Goal: Information Seeking & Learning: Learn about a topic

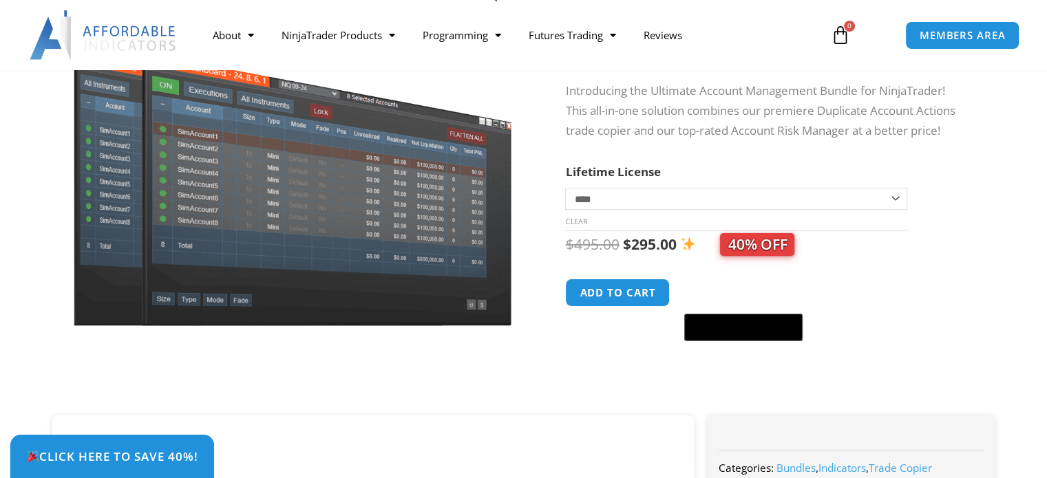
scroll to position [138, 0]
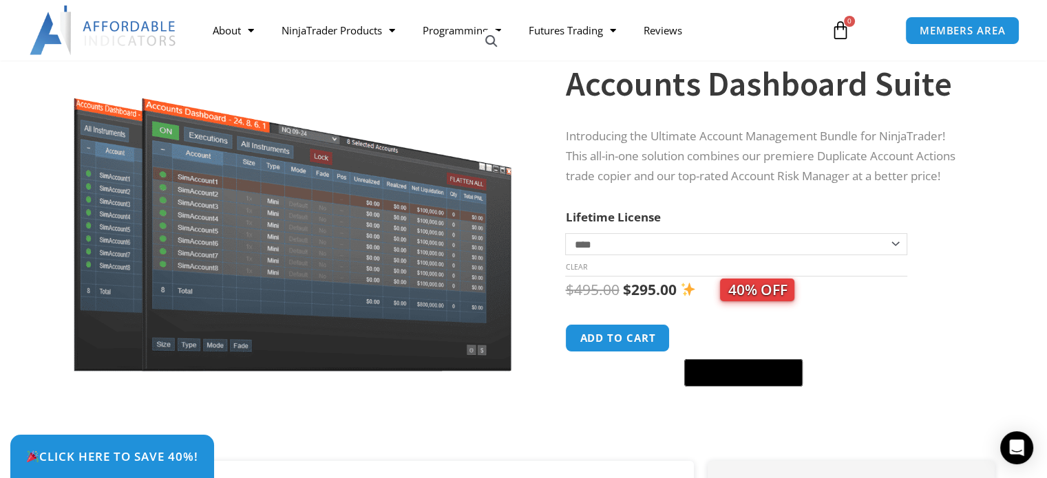
click at [900, 239] on select "**********" at bounding box center [735, 244] width 341 height 22
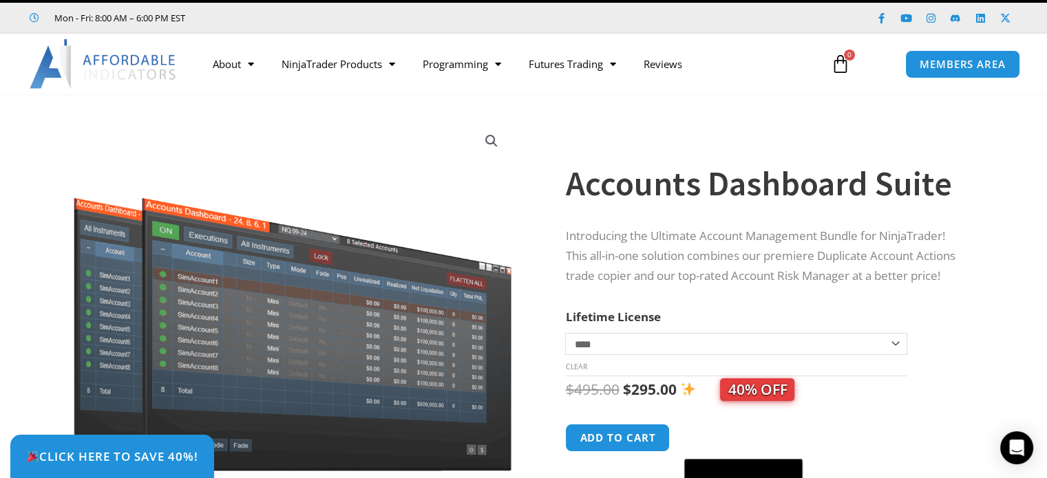
scroll to position [0, 0]
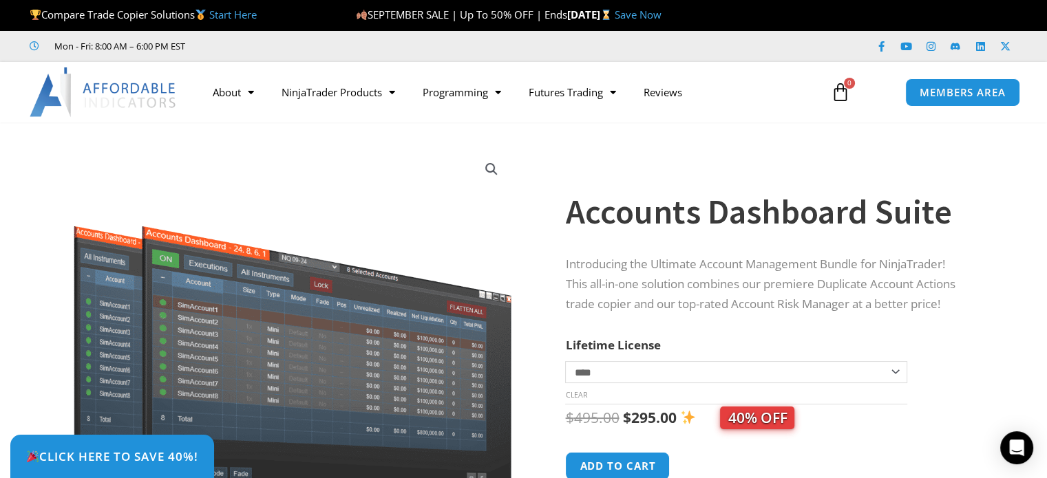
click at [661, 18] on link "Save Now" at bounding box center [638, 15] width 47 height 14
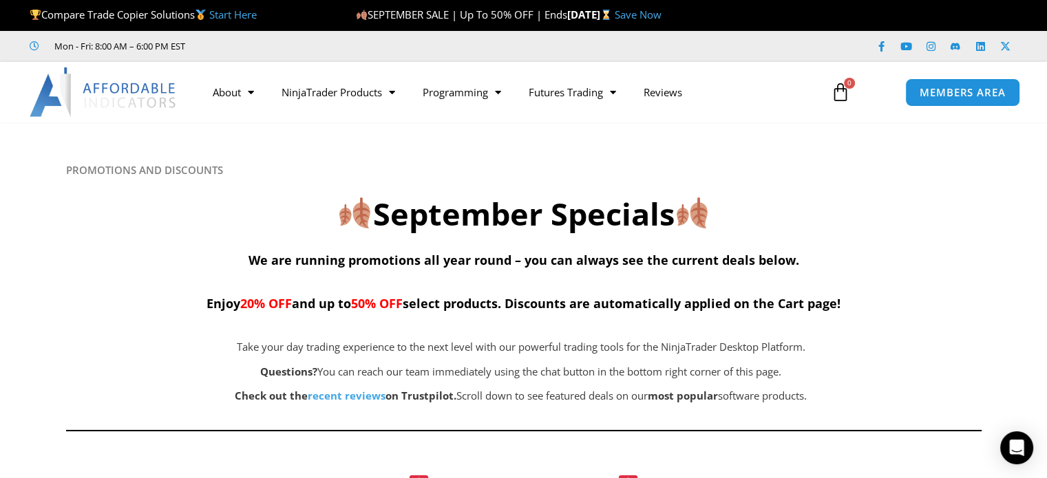
click at [142, 91] on img at bounding box center [104, 92] width 148 height 50
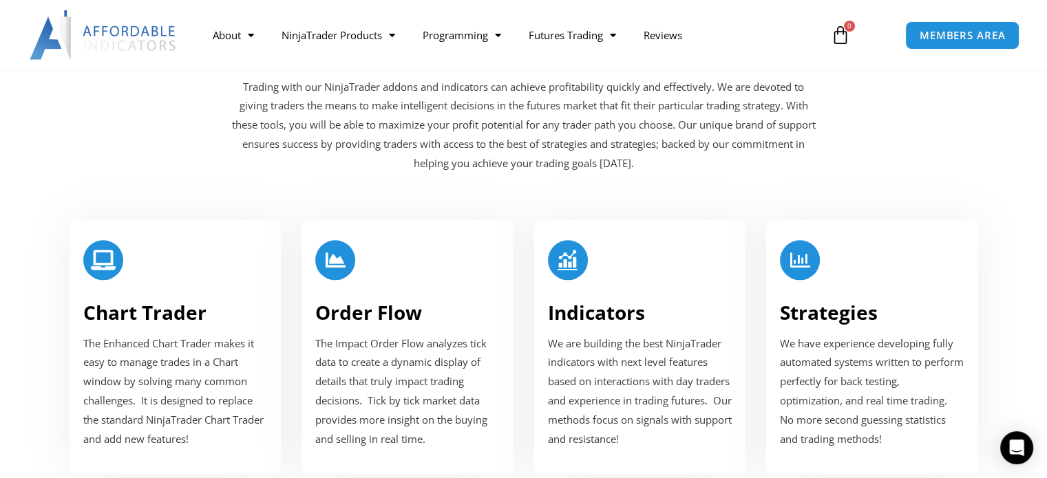
scroll to position [1789, 0]
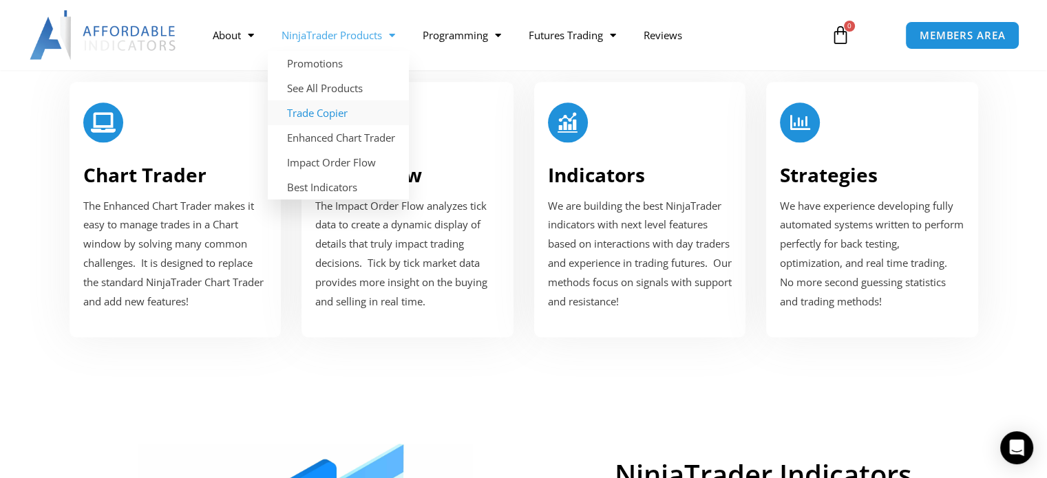
click at [316, 112] on link "Trade Copier" at bounding box center [338, 112] width 141 height 25
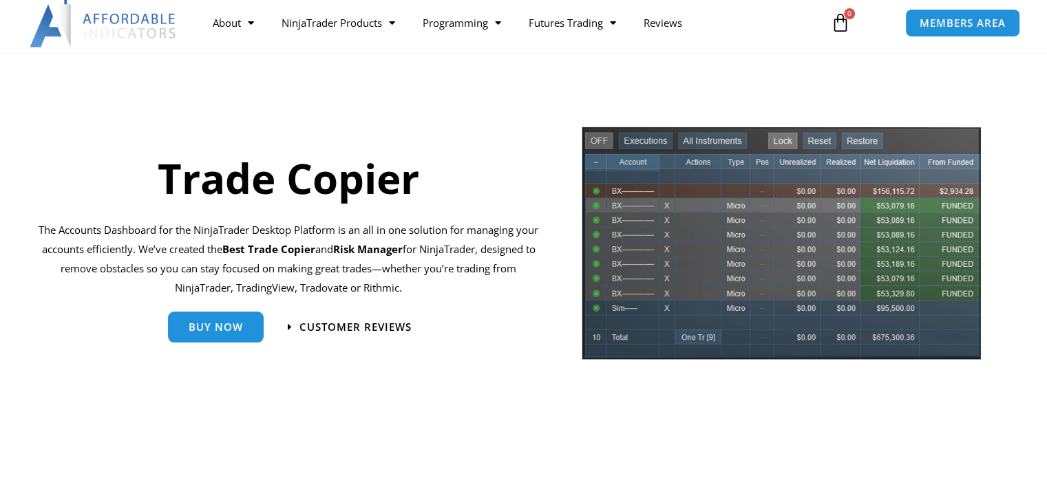
scroll to position [92, 0]
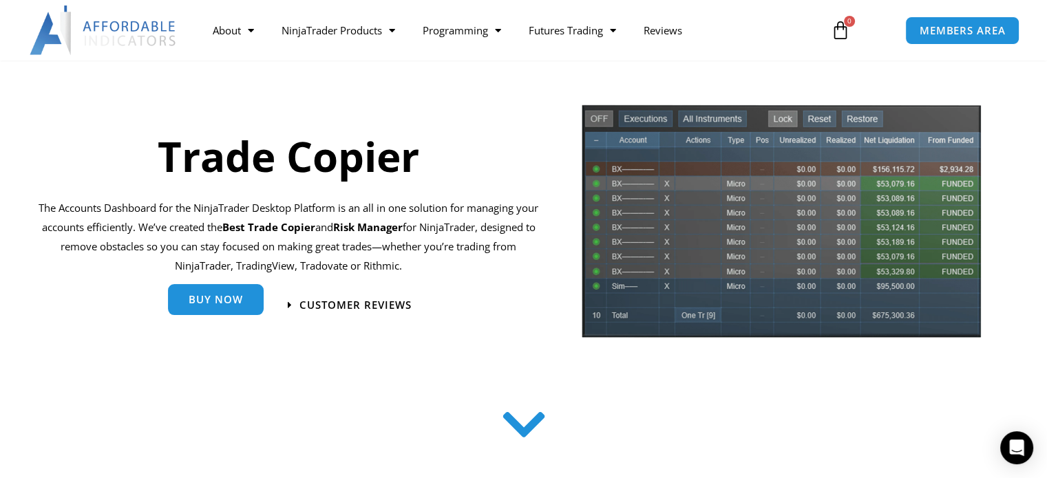
click at [244, 302] on link "Buy Now" at bounding box center [216, 299] width 96 height 31
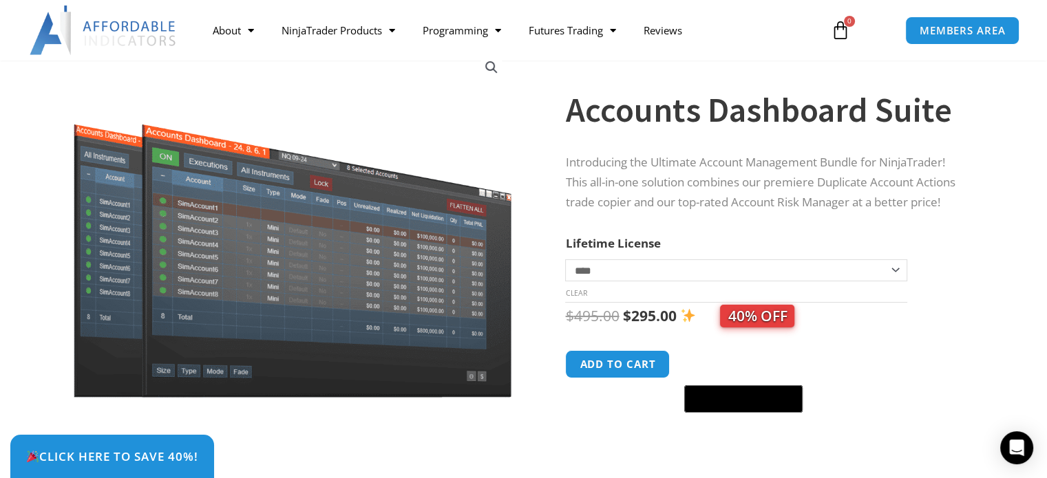
scroll to position [92, 0]
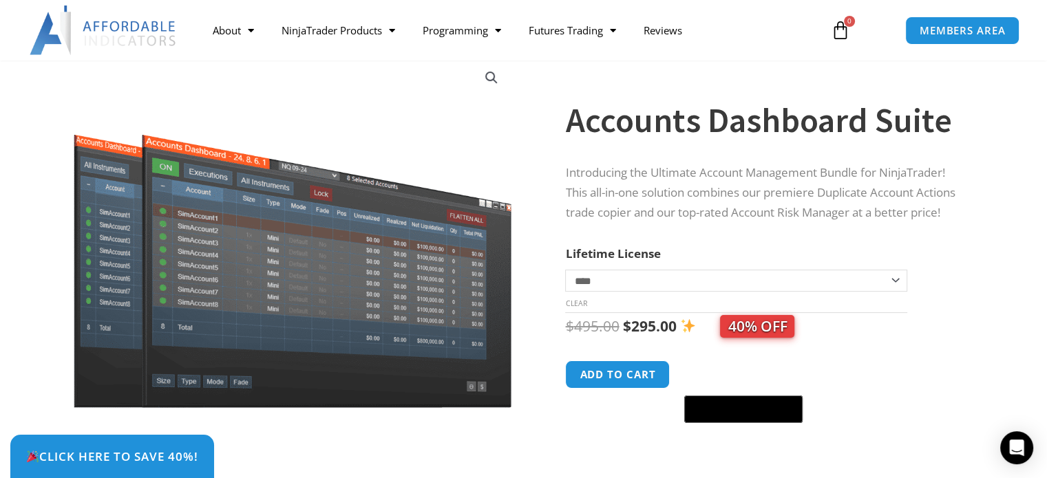
click at [895, 274] on select "**********" at bounding box center [735, 281] width 341 height 22
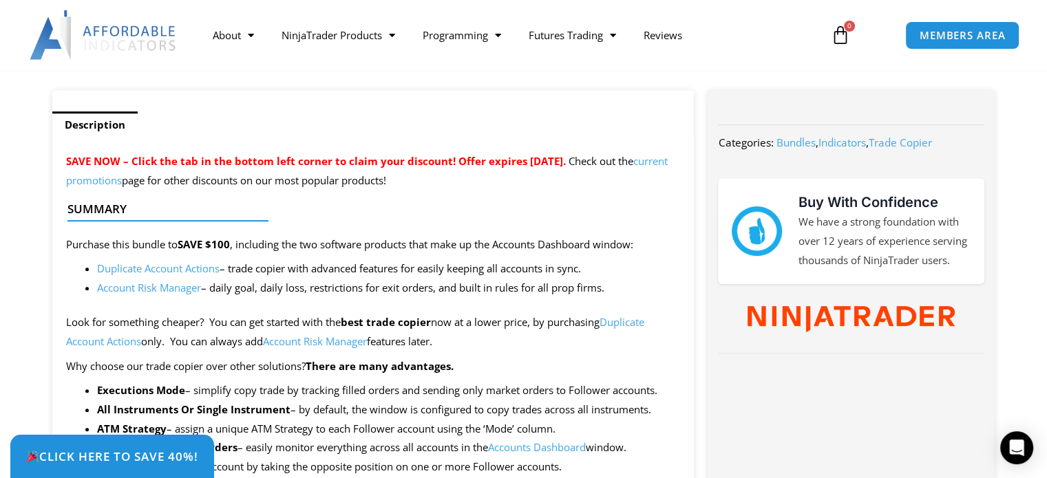
scroll to position [504, 0]
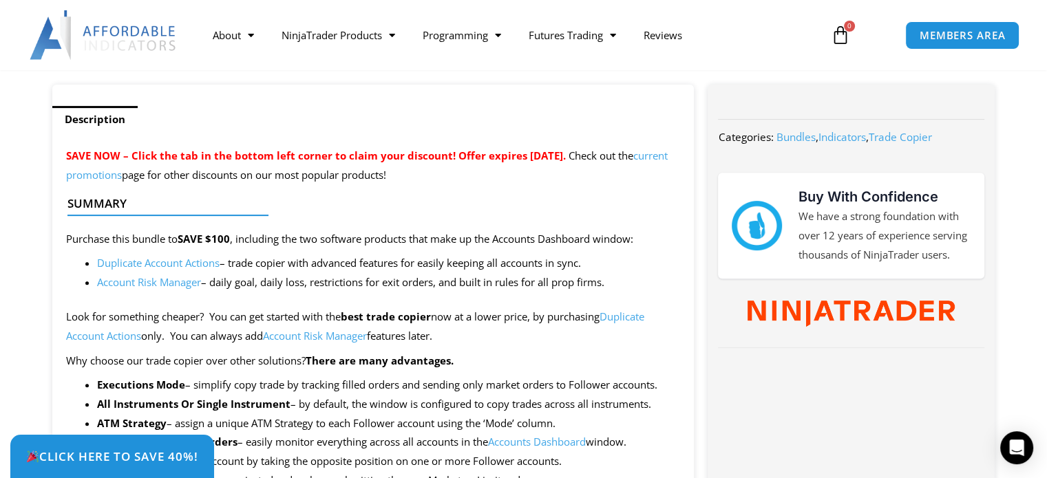
click at [160, 264] on link "Duplicate Account Actions" at bounding box center [158, 263] width 122 height 14
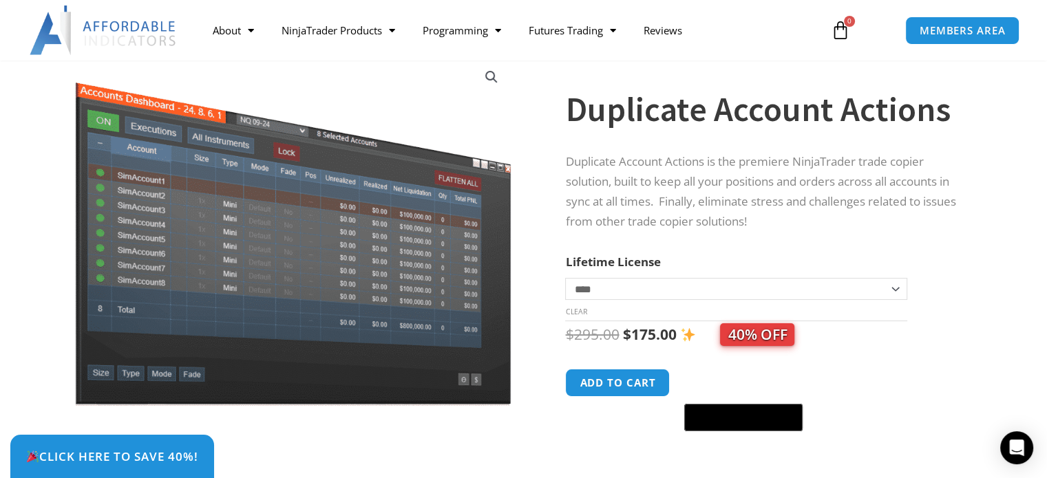
scroll to position [92, 0]
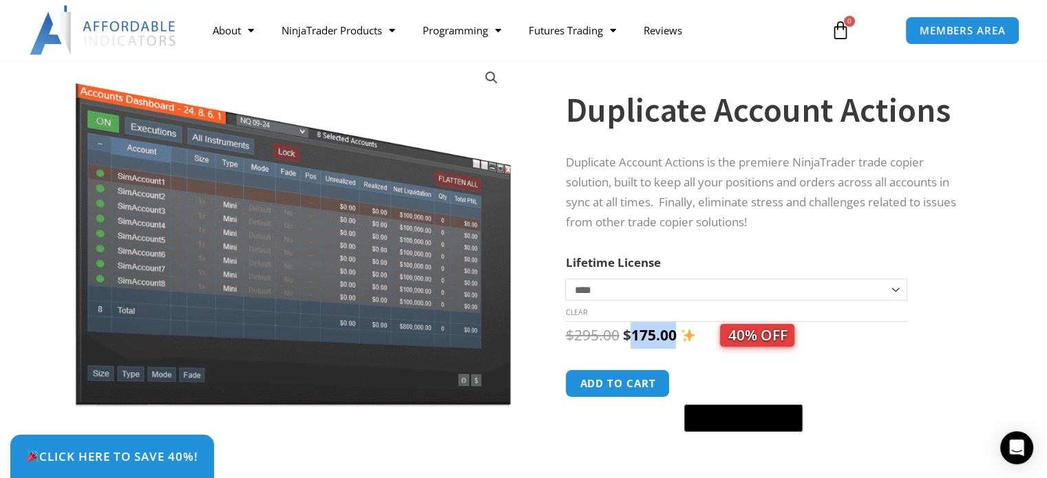
drag, startPoint x: 641, startPoint y: 337, endPoint x: 677, endPoint y: 337, distance: 35.8
click at [677, 337] on span "$ 295.00 Original price was: $295.00. $ 175.00 Current price is: $175.00. 40% O…" at bounding box center [679, 334] width 229 height 19
drag, startPoint x: 681, startPoint y: 337, endPoint x: 805, endPoint y: 343, distance: 124.0
click at [682, 337] on img at bounding box center [688, 335] width 14 height 14
click at [979, 341] on div "**********" at bounding box center [783, 270] width 436 height 451
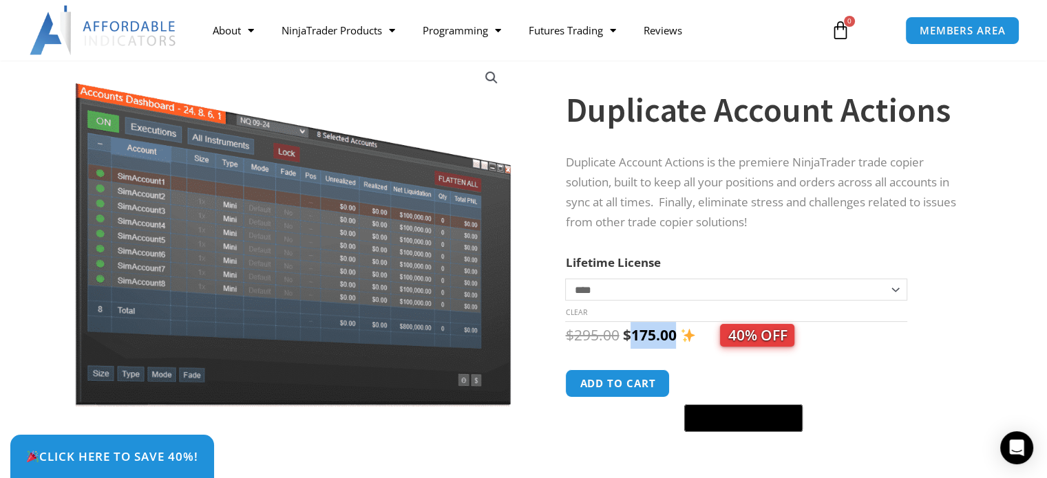
drag, startPoint x: 630, startPoint y: 338, endPoint x: 672, endPoint y: 338, distance: 42.0
click at [672, 338] on bdi "$ 175.00" at bounding box center [649, 334] width 54 height 19
click at [919, 360] on div "$ 295.00 Original price was: $295.00. $ 175.00 Current price is: $175.00. 40% O…" at bounding box center [766, 377] width 402 height 111
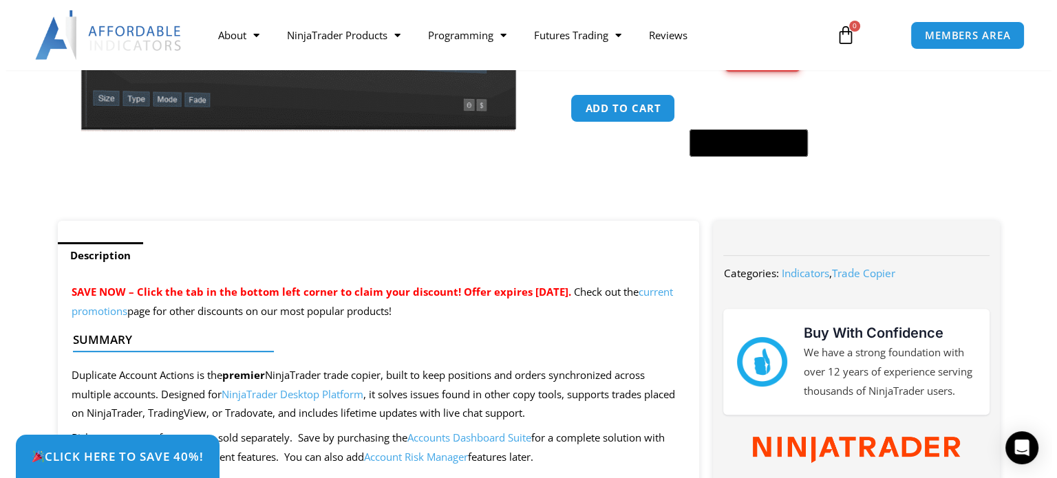
scroll to position [138, 0]
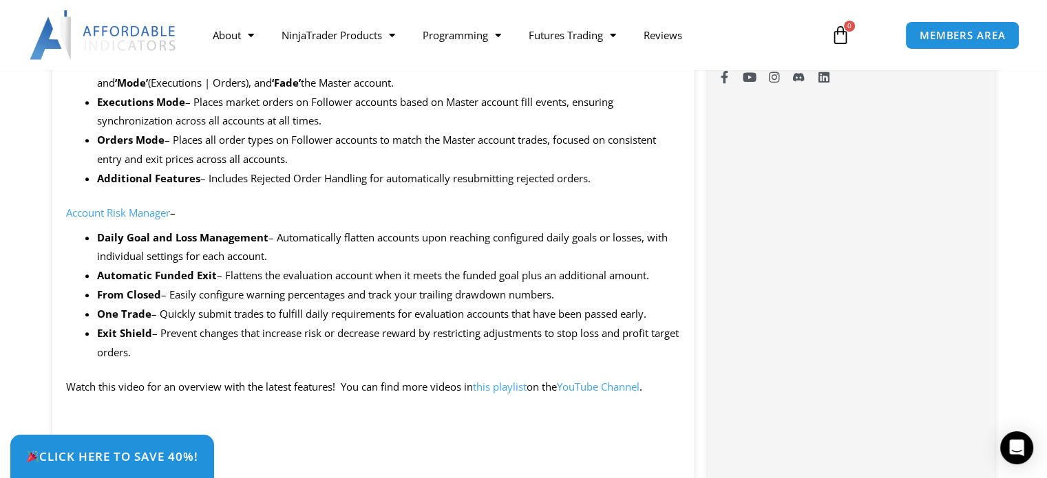
scroll to position [1193, 0]
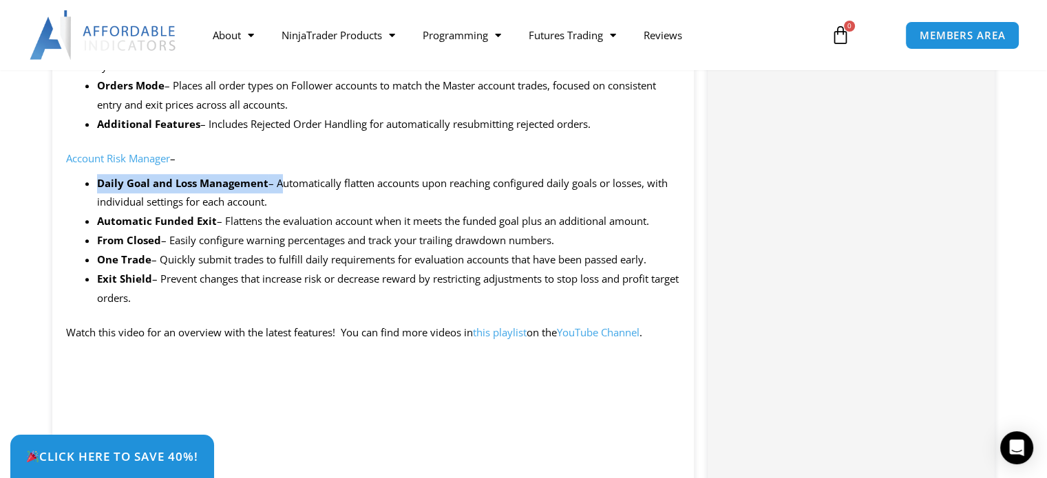
drag, startPoint x: 103, startPoint y: 181, endPoint x: 286, endPoint y: 182, distance: 183.1
click at [286, 182] on li "Daily Goal and Loss Management – Automatically flatten accounts upon reaching c…" at bounding box center [389, 193] width 584 height 39
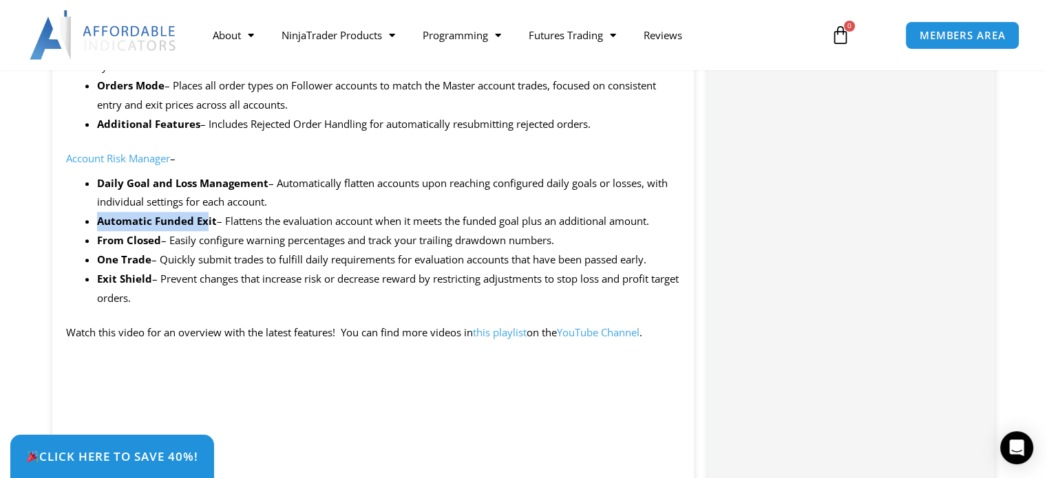
drag, startPoint x: 97, startPoint y: 221, endPoint x: 204, endPoint y: 216, distance: 106.8
click at [204, 216] on strong "Automatic Funded Exit" at bounding box center [157, 221] width 120 height 14
click at [175, 217] on strong "Automatic Funded Exit" at bounding box center [157, 221] width 120 height 14
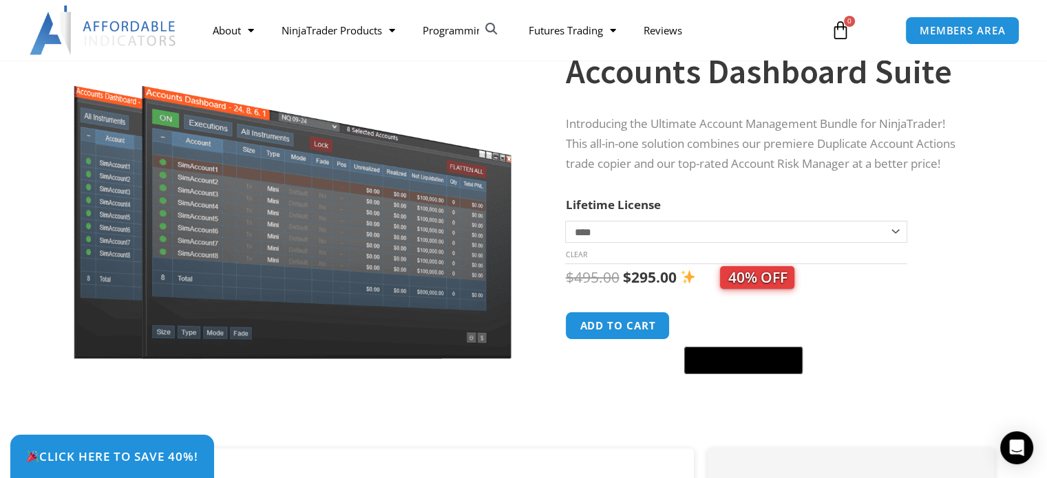
scroll to position [138, 0]
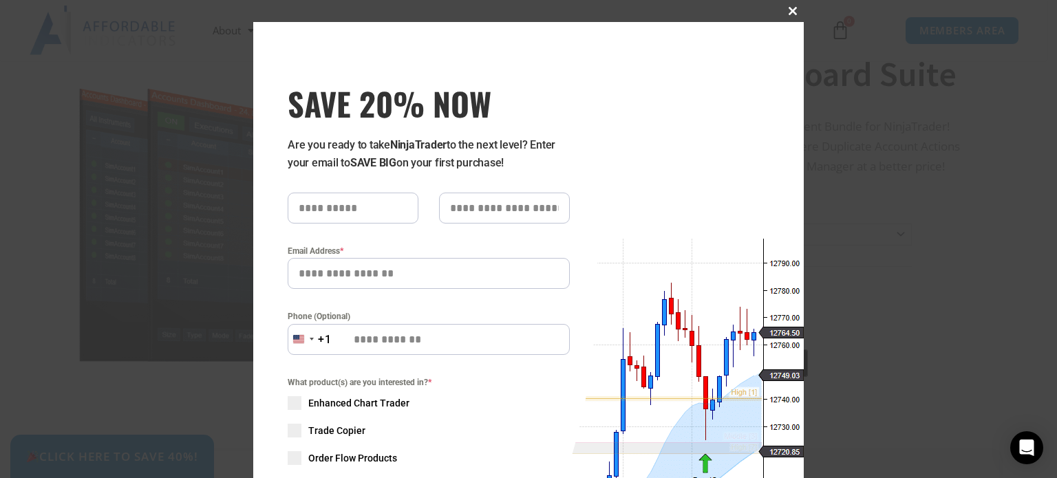
drag, startPoint x: 783, startPoint y: 11, endPoint x: 780, endPoint y: 21, distance: 10.7
click at [783, 11] on span "SAVE 20% NOW popup" at bounding box center [793, 11] width 22 height 8
